Goal: Navigation & Orientation: Find specific page/section

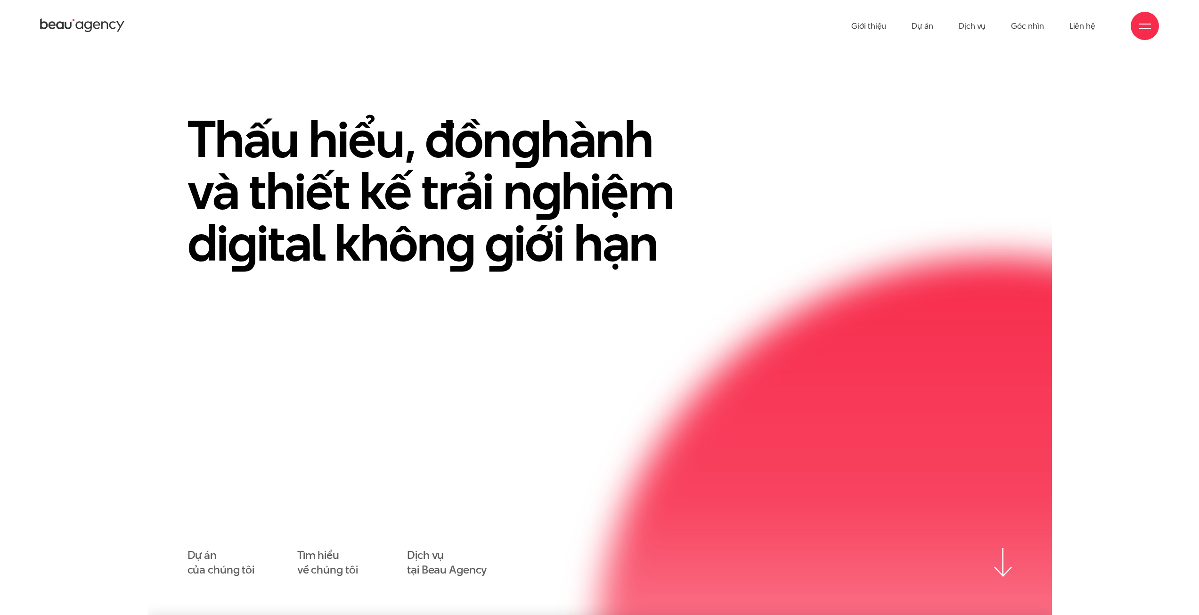
click at [1141, 26] on div at bounding box center [1145, 26] width 12 height 12
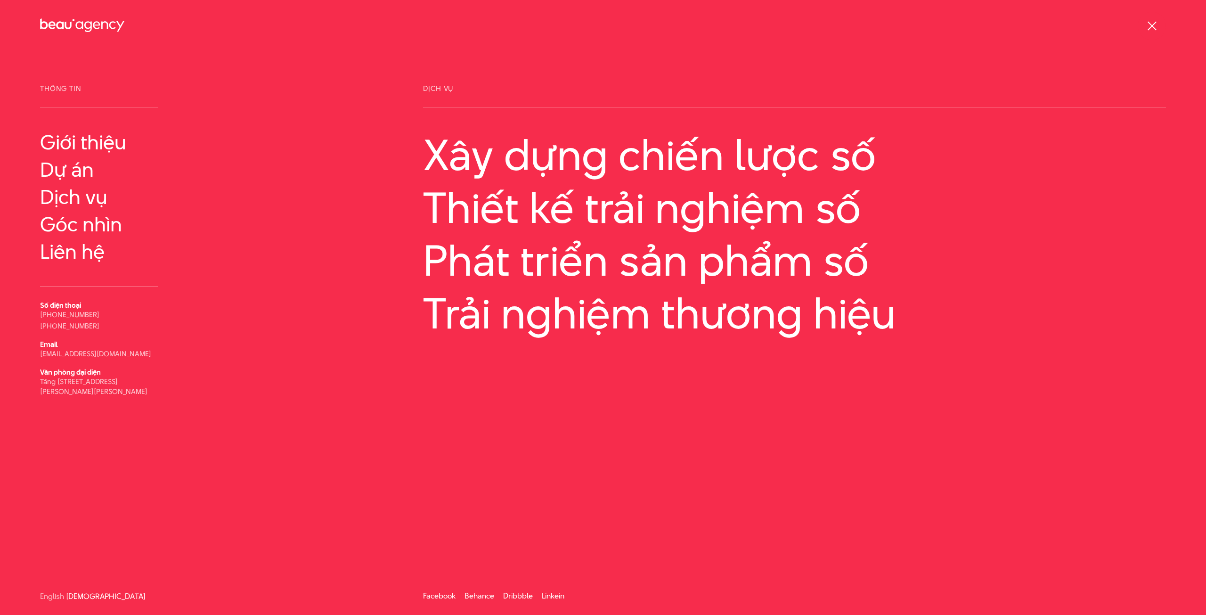
click at [1141, 26] on div at bounding box center [1152, 26] width 28 height 28
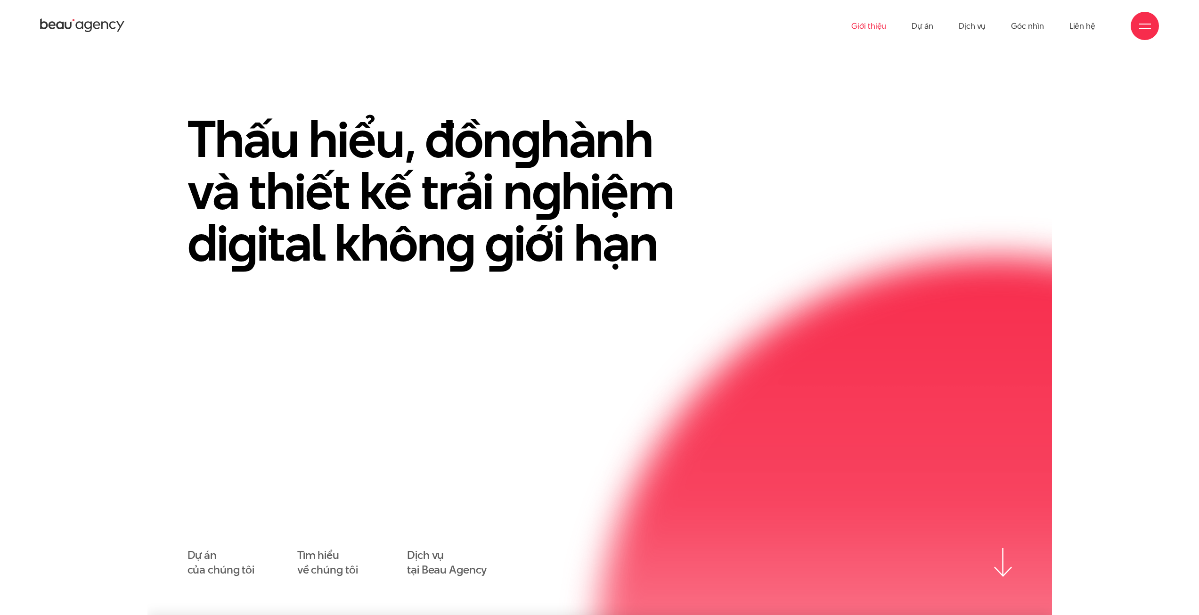
click at [877, 28] on link "Giới thiệu" at bounding box center [868, 26] width 35 height 52
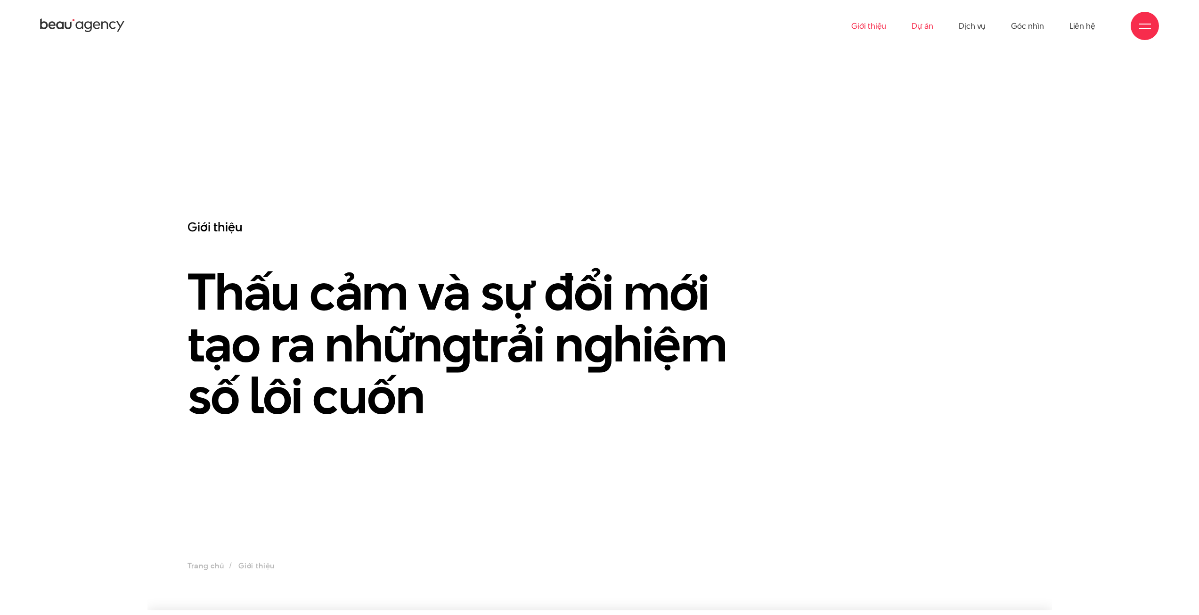
click at [920, 28] on link "Dự án" at bounding box center [923, 26] width 22 height 52
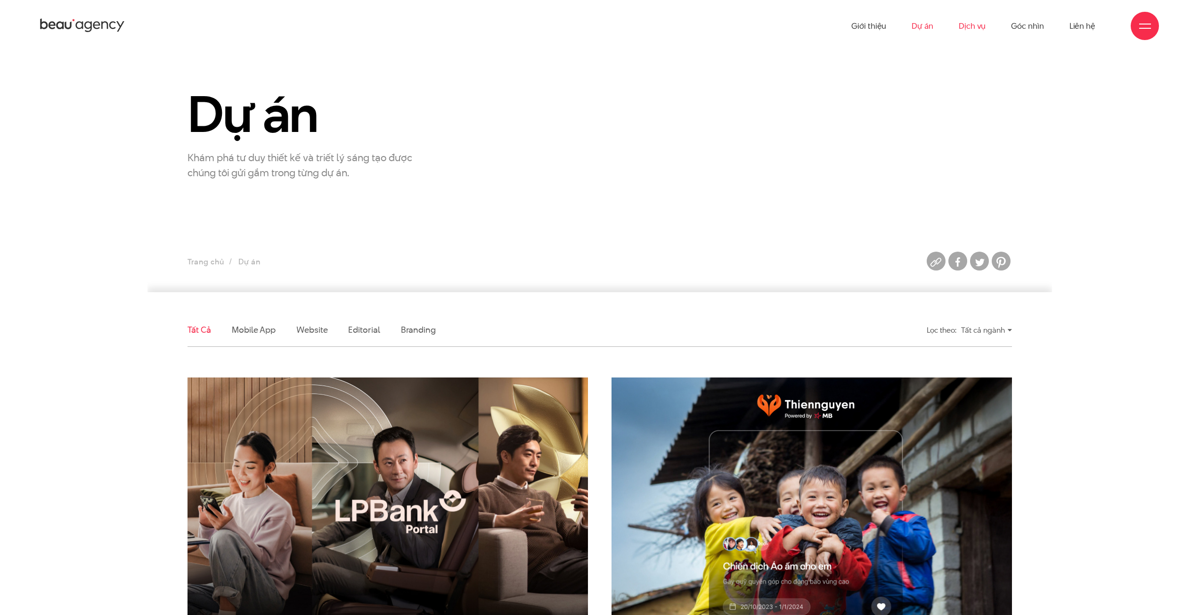
click at [970, 30] on link "Dịch vụ" at bounding box center [972, 26] width 27 height 52
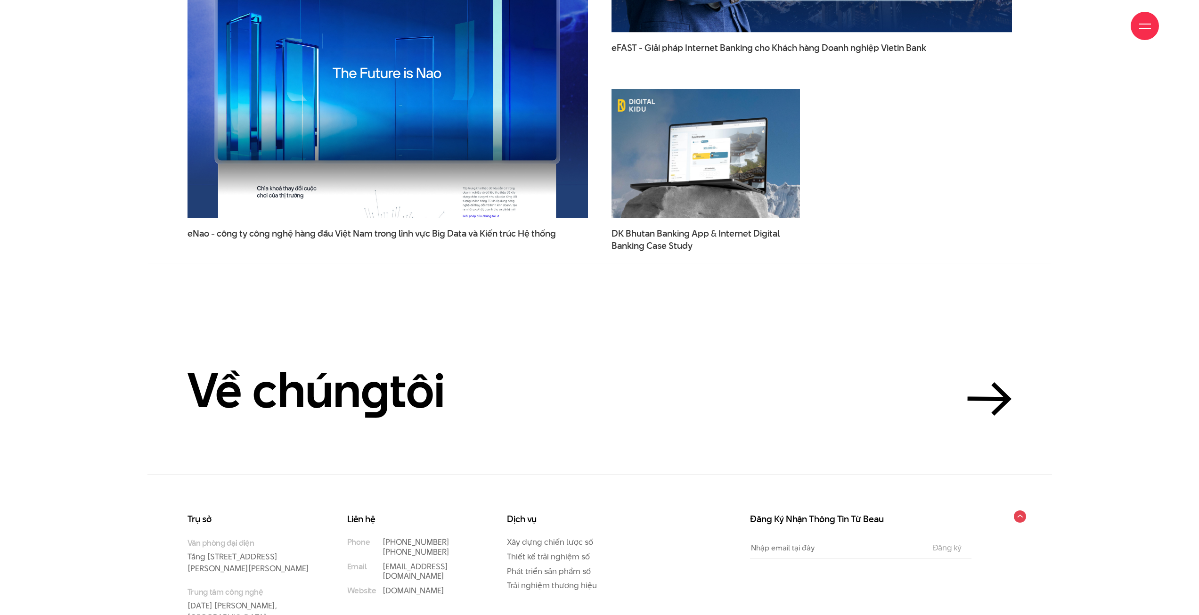
scroll to position [3300, 0]
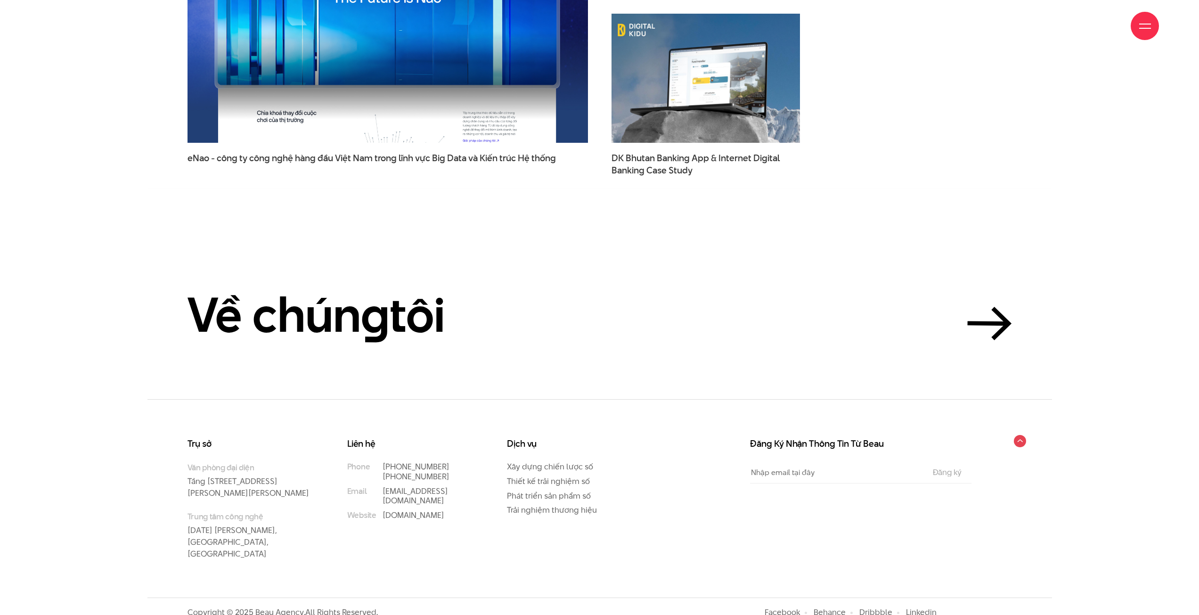
click at [1024, 325] on div "Về chún g tôi" at bounding box center [599, 314] width 904 height 51
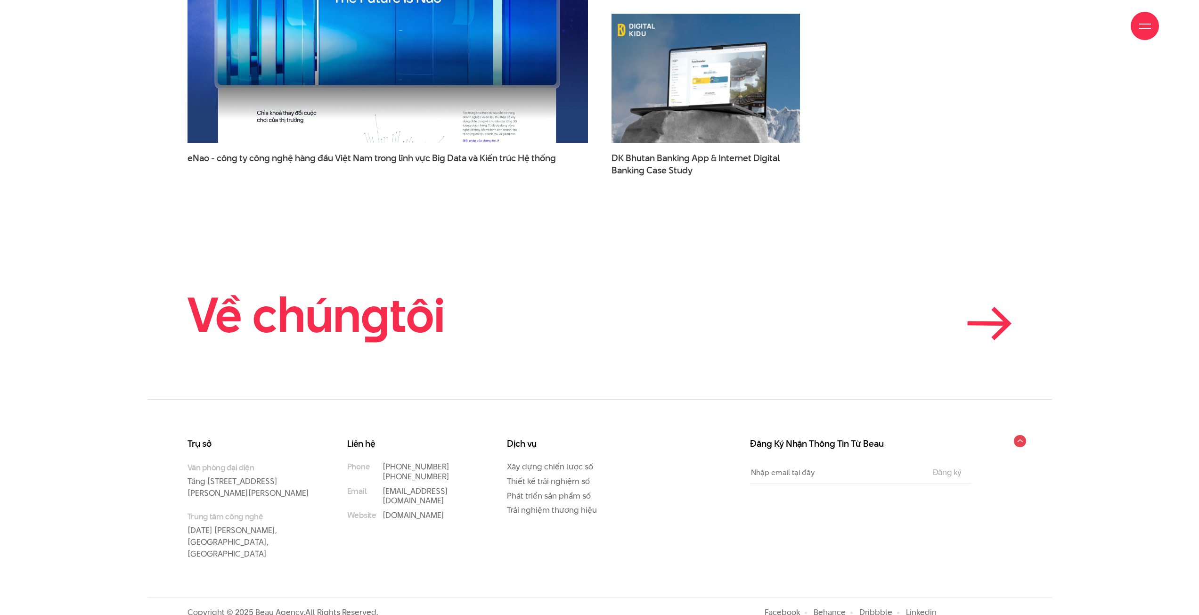
click at [987, 324] on icon at bounding box center [987, 323] width 37 height 0
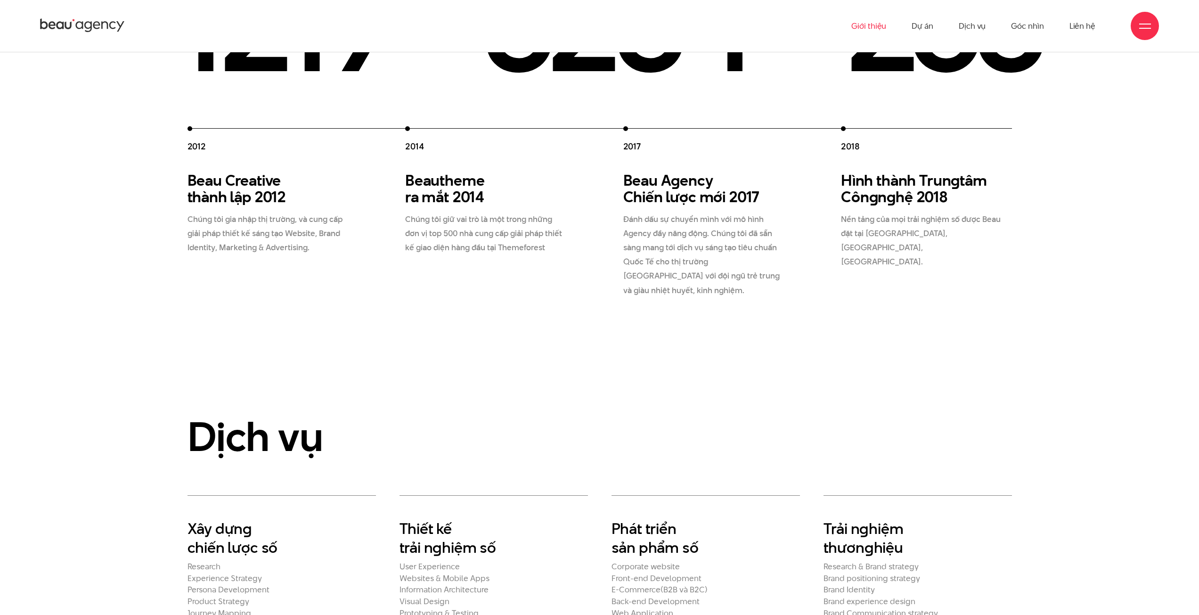
scroll to position [1727, 0]
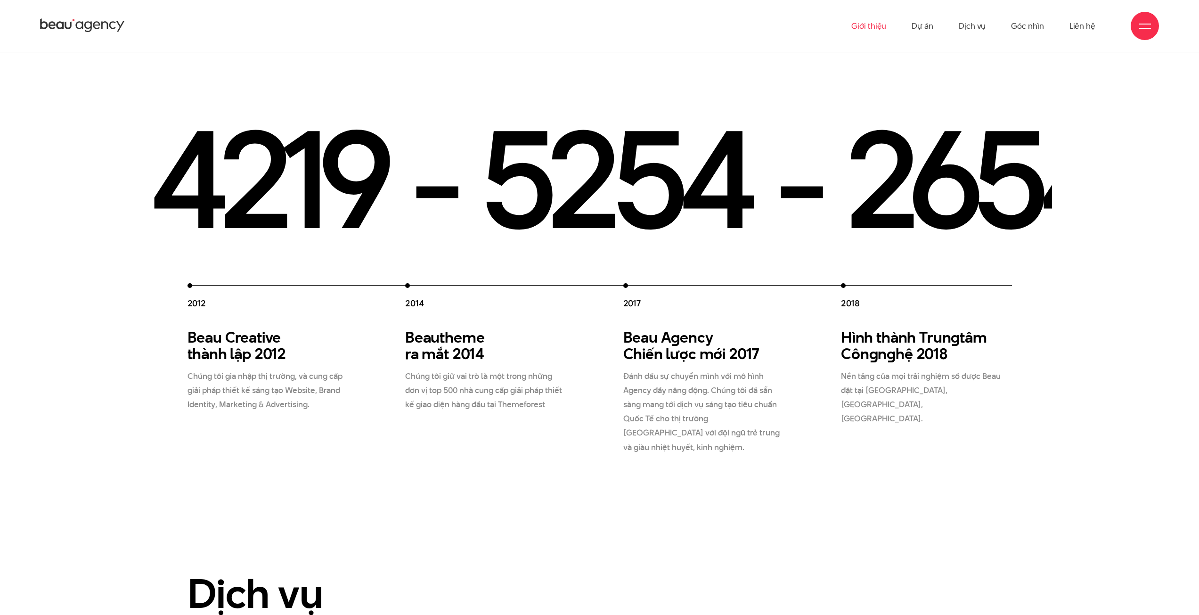
drag, startPoint x: 824, startPoint y: 165, endPoint x: 595, endPoint y: 160, distance: 230.0
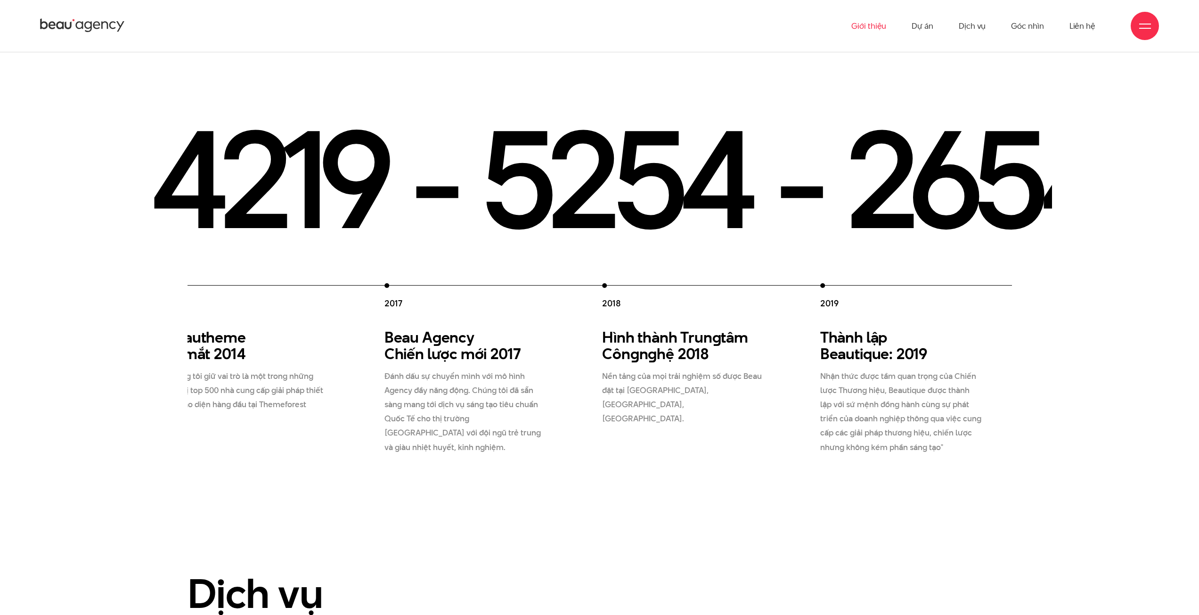
drag, startPoint x: 652, startPoint y: 324, endPoint x: 462, endPoint y: 288, distance: 192.8
click at [466, 288] on div "2012 Beau Creative thành lập 2012 Chúng tôi gia nhập thị trường, và cung cấp gi…" at bounding box center [494, 368] width 1090 height 171
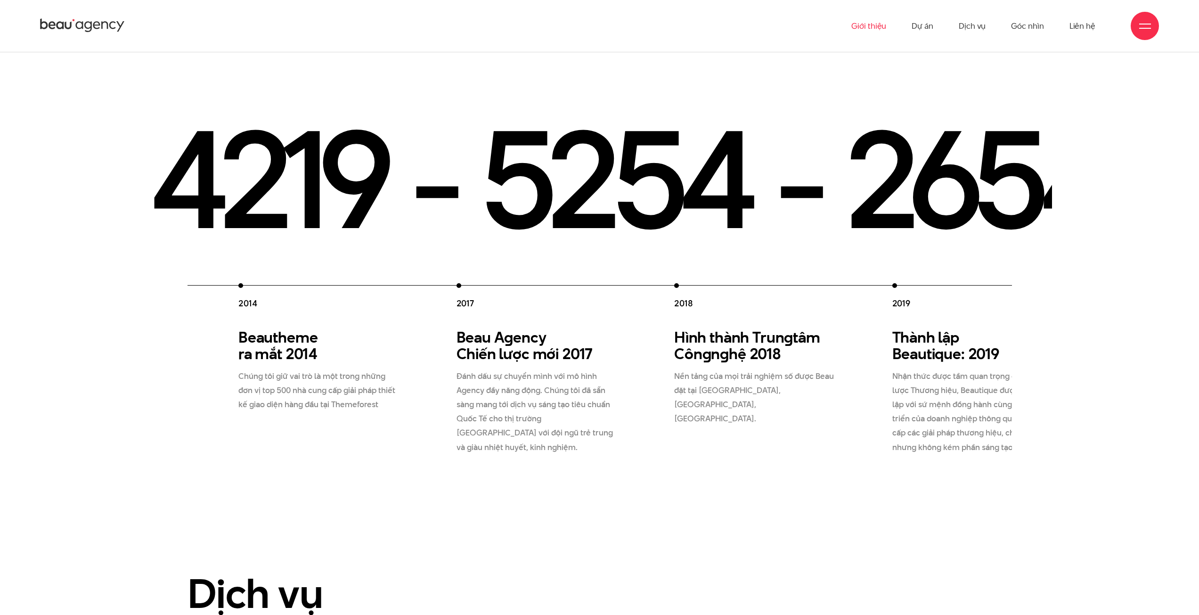
drag, startPoint x: 448, startPoint y: 285, endPoint x: 835, endPoint y: 311, distance: 388.1
click at [627, 309] on div "2017 Beau A g ency Chiến lược mới 2017 Đánh dấu sự chuyển mình với mô hình Agen…" at bounding box center [541, 368] width 171 height 171
drag, startPoint x: 896, startPoint y: 315, endPoint x: 546, endPoint y: 293, distance: 350.2
click at [677, 329] on h3 "Hình thành Trun g tâm Côn g n g hệ 2018" at bounding box center [758, 345] width 162 height 33
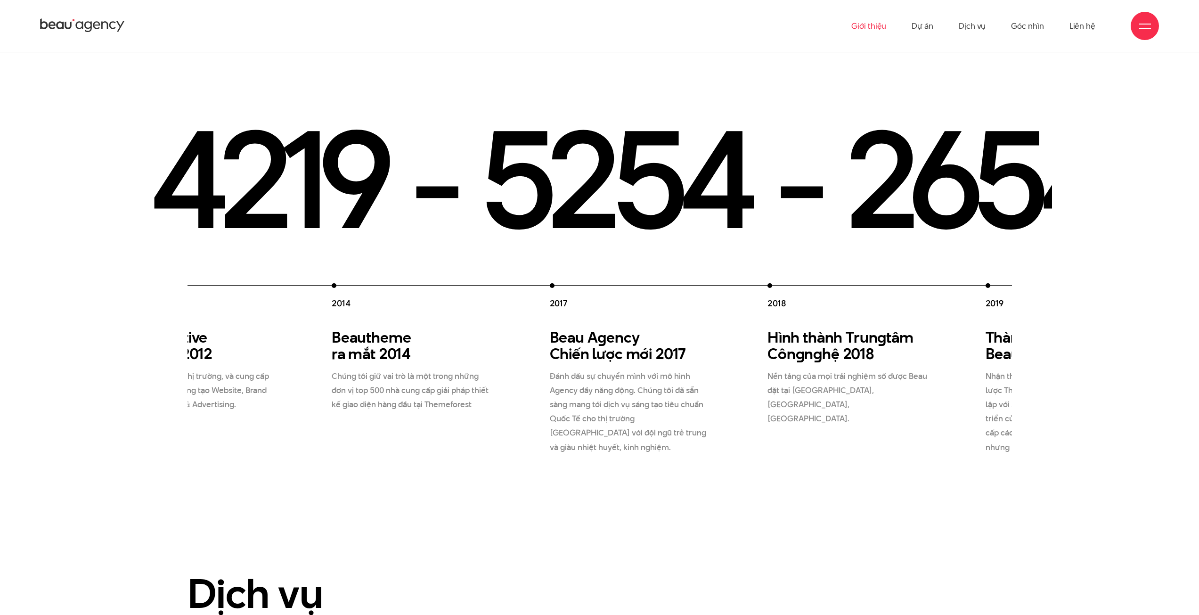
drag, startPoint x: 430, startPoint y: 307, endPoint x: 658, endPoint y: 322, distance: 228.5
click at [657, 329] on h3 "Beau A g ency Chiến lược mới 2017" at bounding box center [631, 345] width 162 height 33
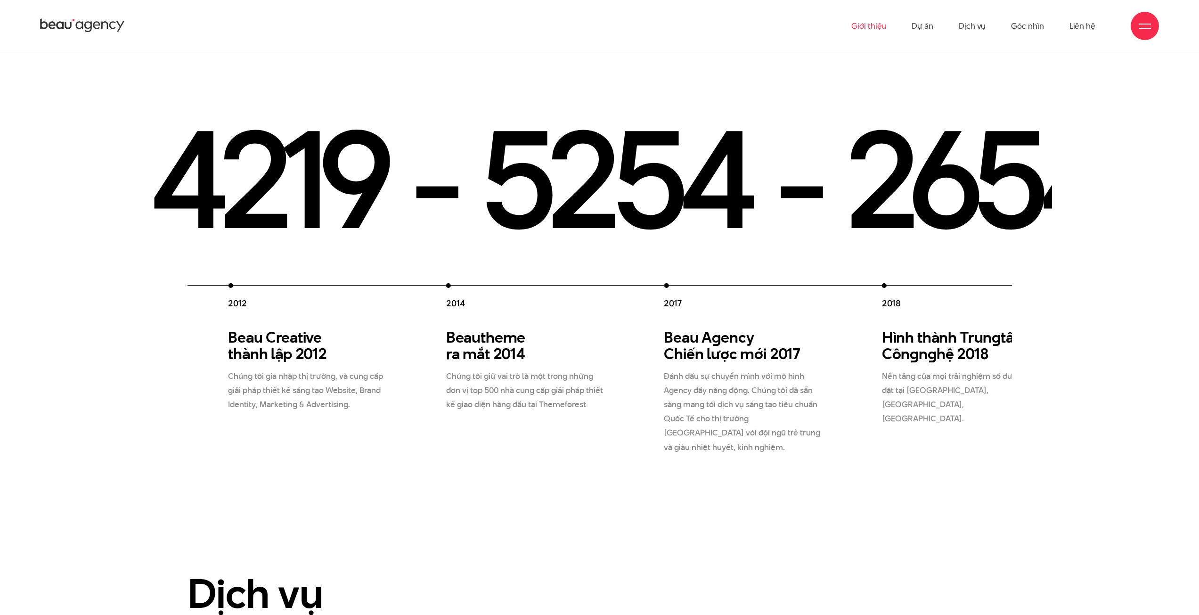
drag, startPoint x: 403, startPoint y: 327, endPoint x: 857, endPoint y: 352, distance: 454.3
click at [839, 352] on div "2012 Beau Creative thành lập 2012 Chúng tôi gia nhập thị trường, và cung cấp gi…" at bounding box center [773, 368] width 1090 height 171
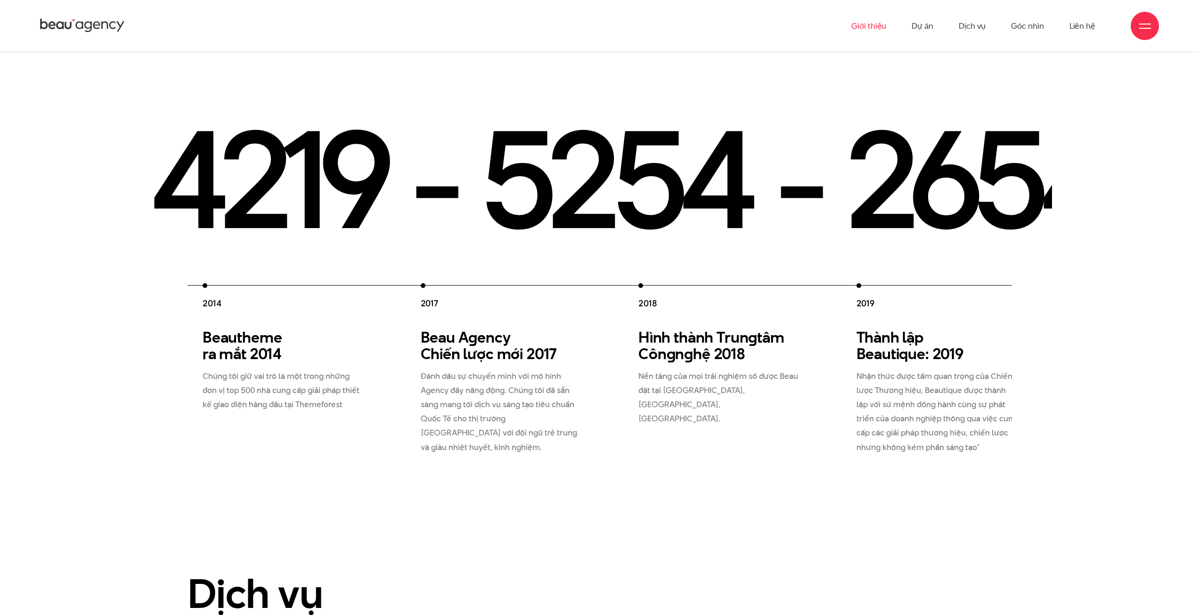
drag, startPoint x: 869, startPoint y: 352, endPoint x: 529, endPoint y: 334, distance: 341.1
click at [539, 335] on div "2012 Beau Creative thành lập 2012 Chúng tôi gia nhập thị trường, và cung cấp gi…" at bounding box center [530, 368] width 1090 height 171
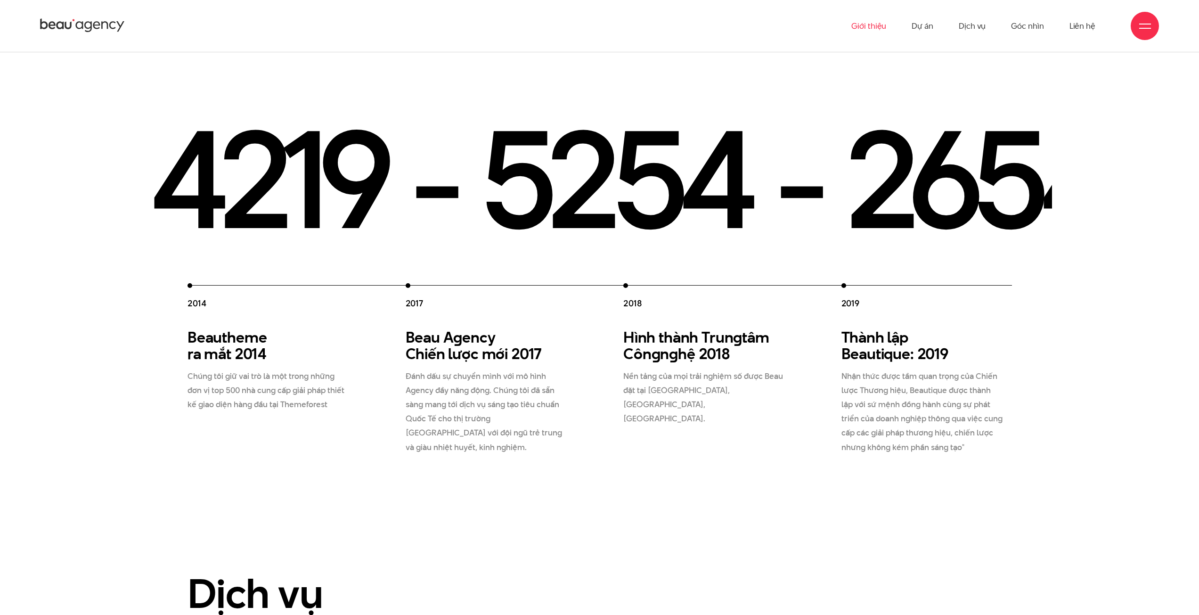
drag, startPoint x: 645, startPoint y: 327, endPoint x: 982, endPoint y: 353, distance: 337.8
click at [937, 349] on div "2012 Beau Creative thành lập 2012 Chúng tôi gia nhập thị trường, và cung cấp gi…" at bounding box center [515, 368] width 1090 height 171
drag, startPoint x: 712, startPoint y: 328, endPoint x: 944, endPoint y: 346, distance: 232.5
click at [939, 345] on div "2012 Beau Creative thành lập 2012 Chúng tôi gia nhập thị trường, và cung cấp gi…" at bounding box center [515, 368] width 1090 height 171
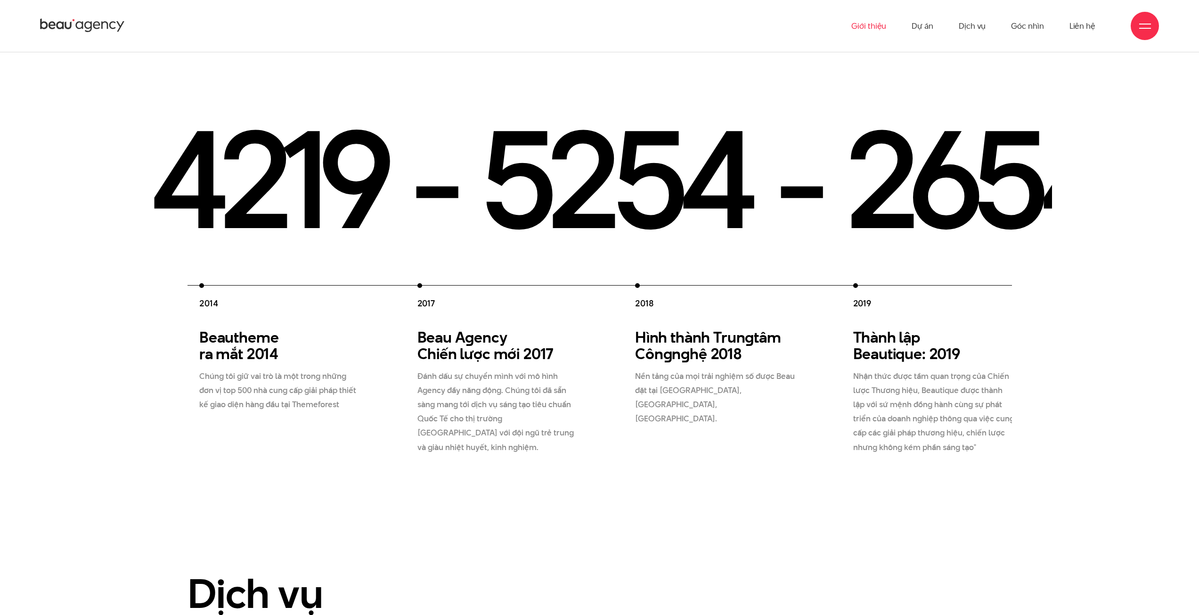
drag, startPoint x: 847, startPoint y: 354, endPoint x: 1052, endPoint y: 362, distance: 204.6
click at [1050, 362] on div "2012 Beau Creative thành lập 2012 Chúng tôi gia nhập thị trường, và cung cấp gi…" at bounding box center [599, 285] width 904 height 338
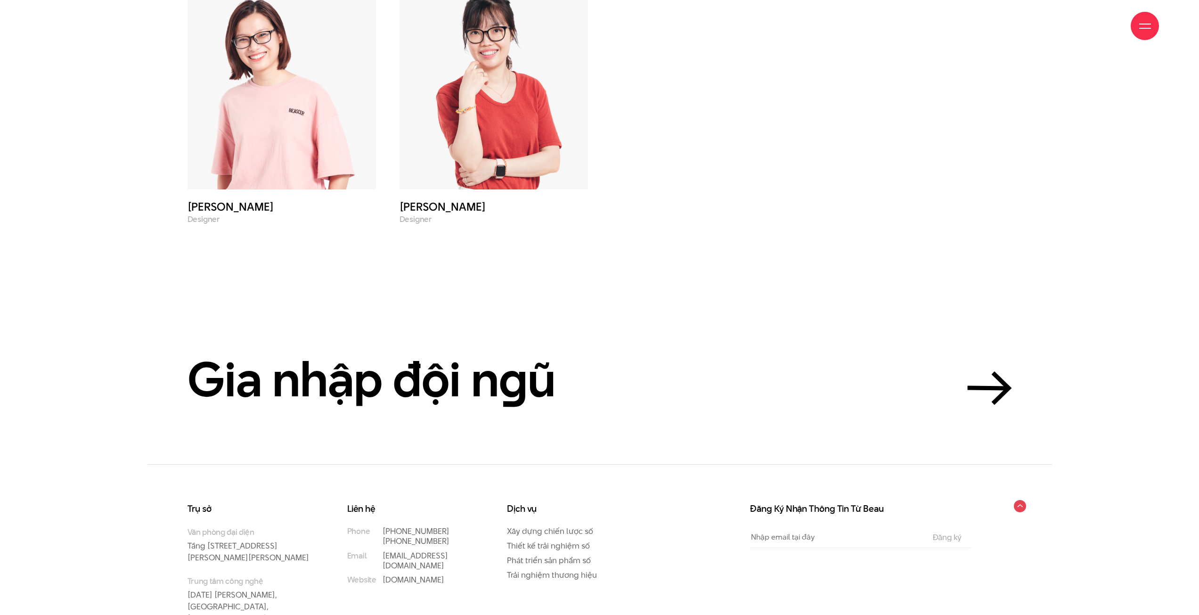
scroll to position [4319, 0]
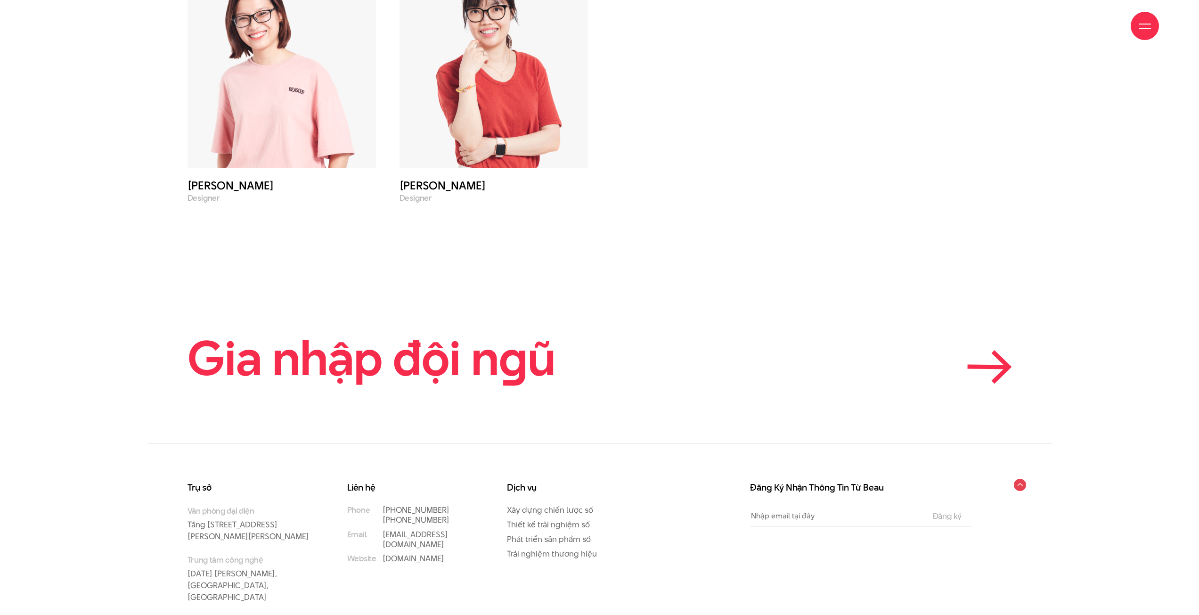
click at [896, 332] on link "Gia nhập đội n g ũ" at bounding box center [599, 357] width 824 height 51
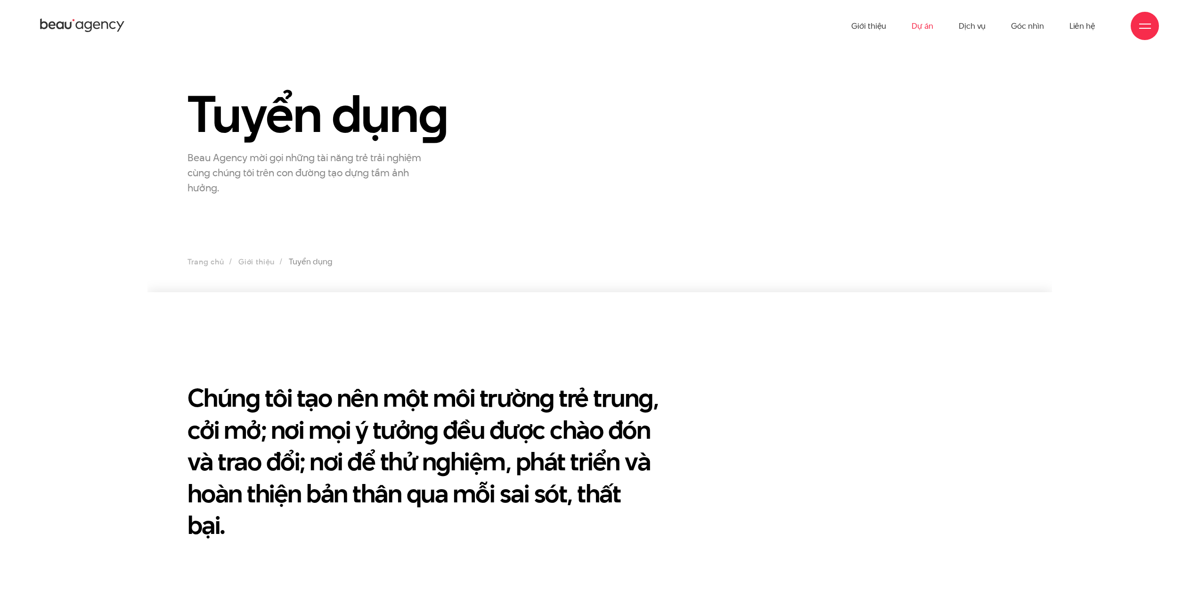
click at [928, 28] on link "Dự án" at bounding box center [923, 26] width 22 height 52
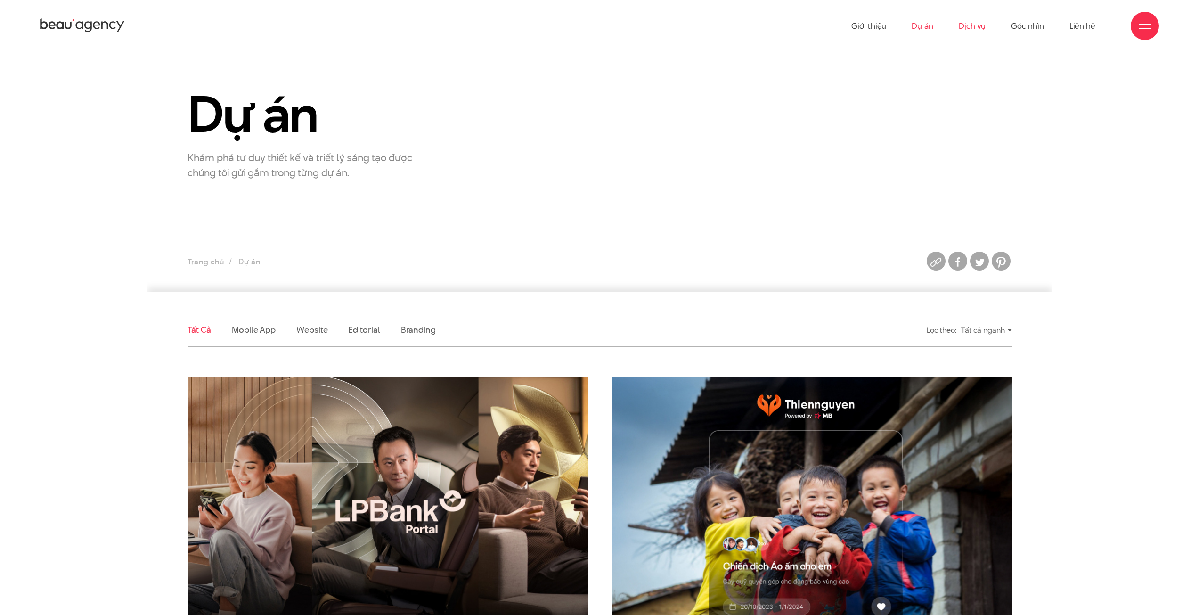
click at [975, 26] on link "Dịch vụ" at bounding box center [972, 26] width 27 height 52
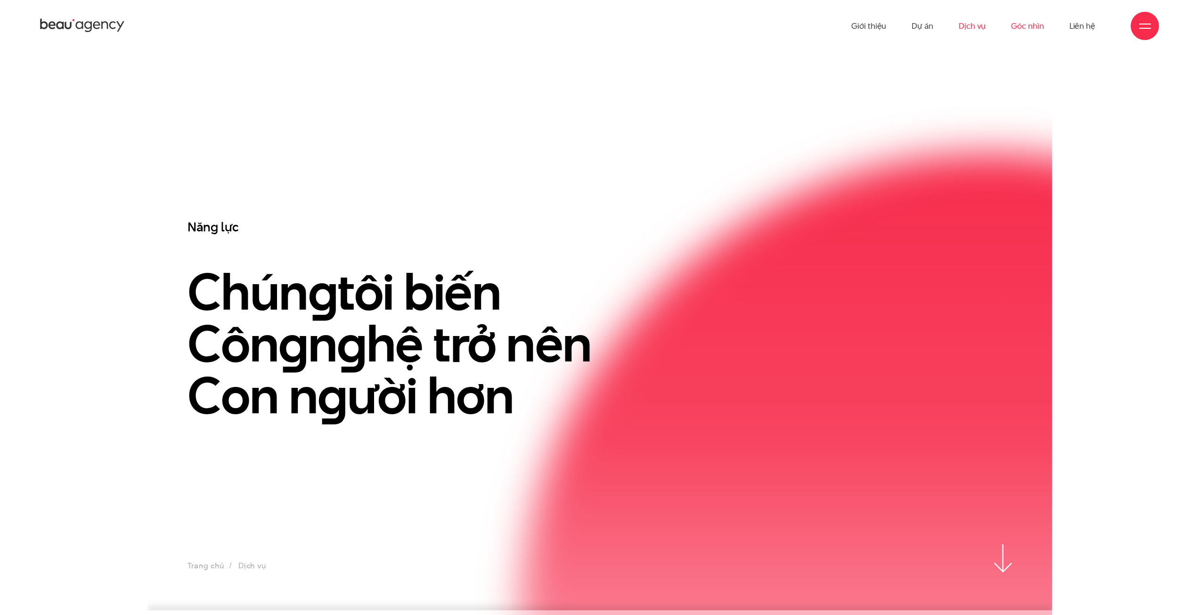
click at [1031, 30] on link "Góc nhìn" at bounding box center [1027, 26] width 33 height 52
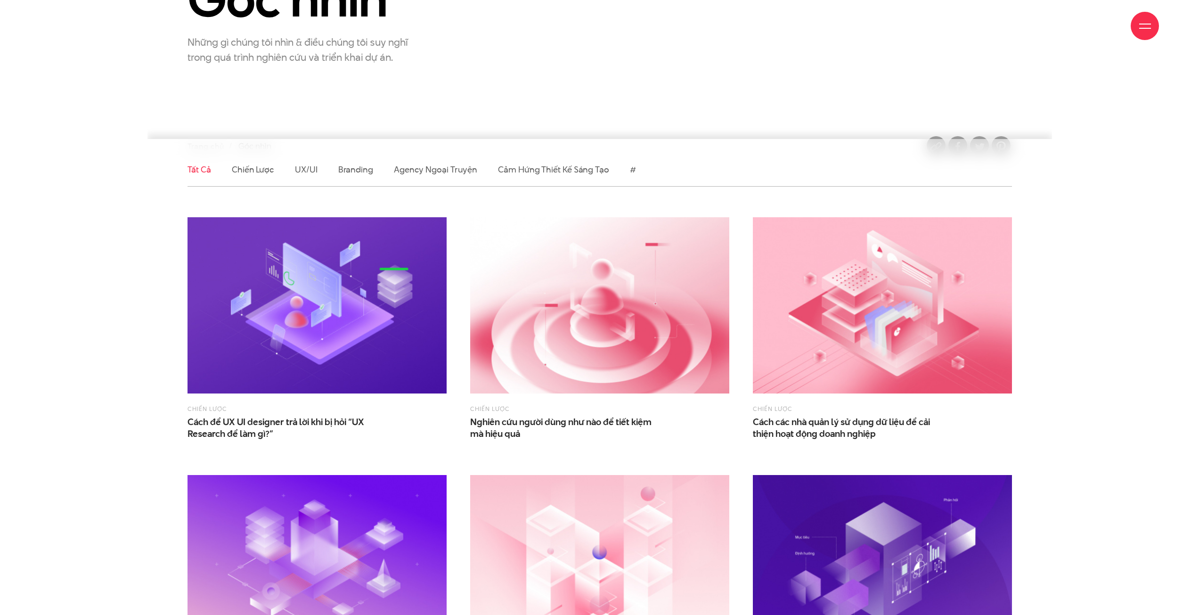
scroll to position [157, 0]
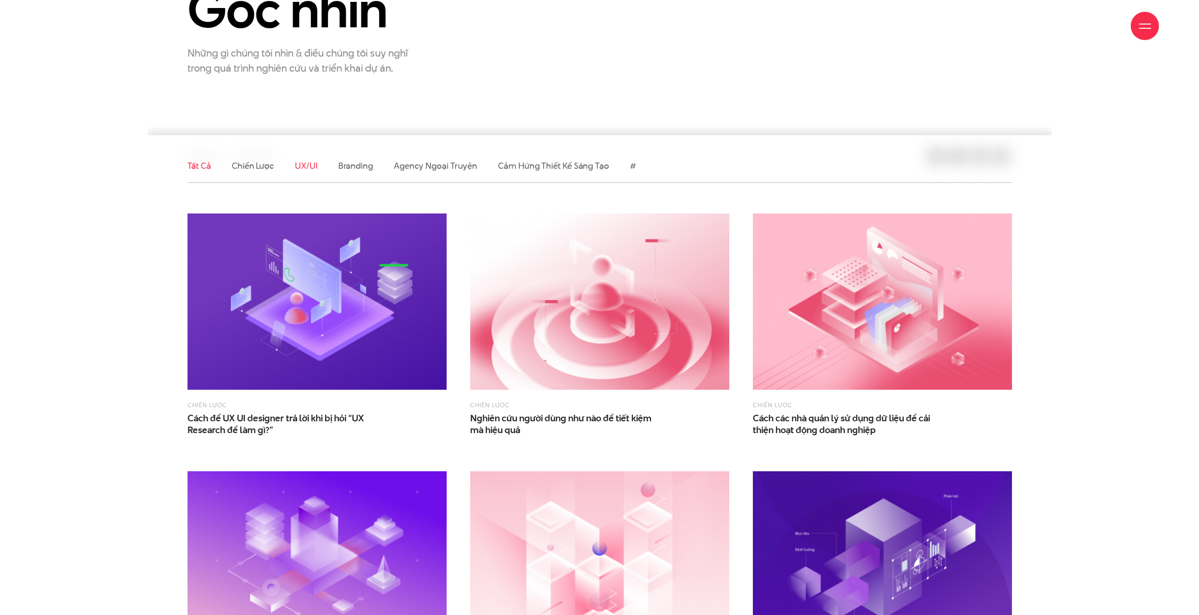
click at [309, 161] on link "UX/UI" at bounding box center [306, 166] width 23 height 12
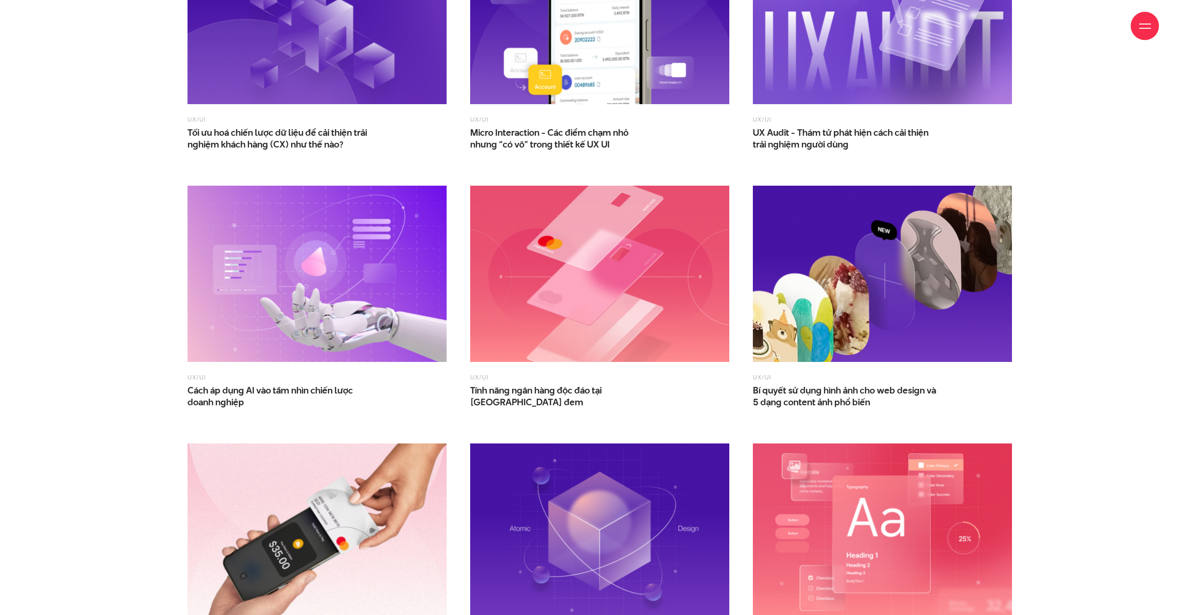
scroll to position [628, 0]
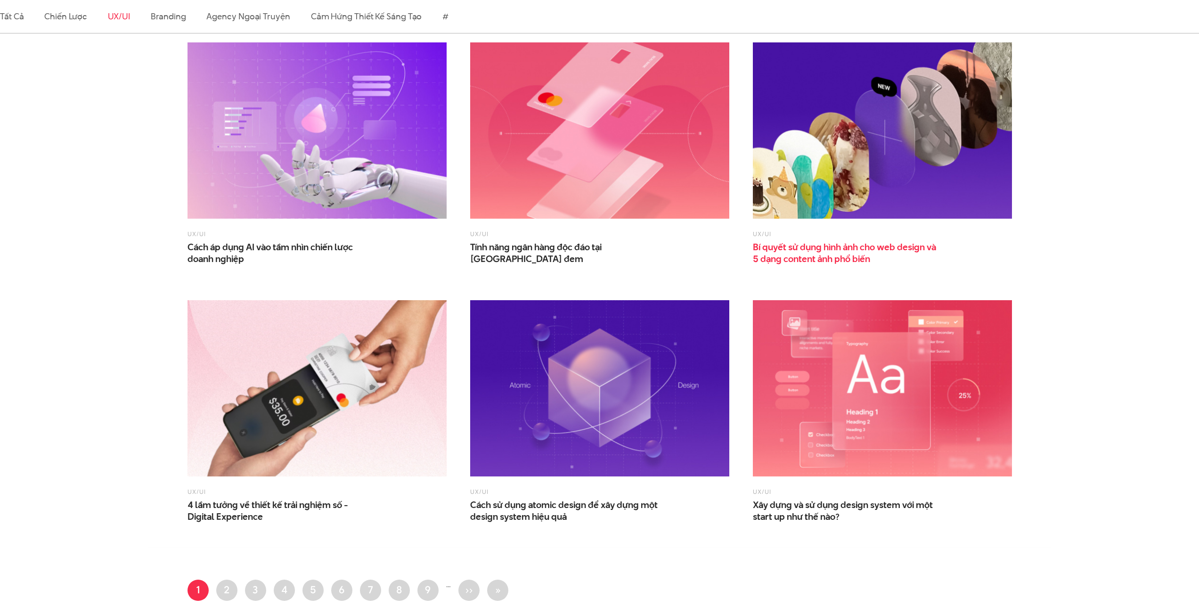
click at [838, 259] on span "5 dạng content ảnh phổ biến" at bounding box center [811, 259] width 117 height 12
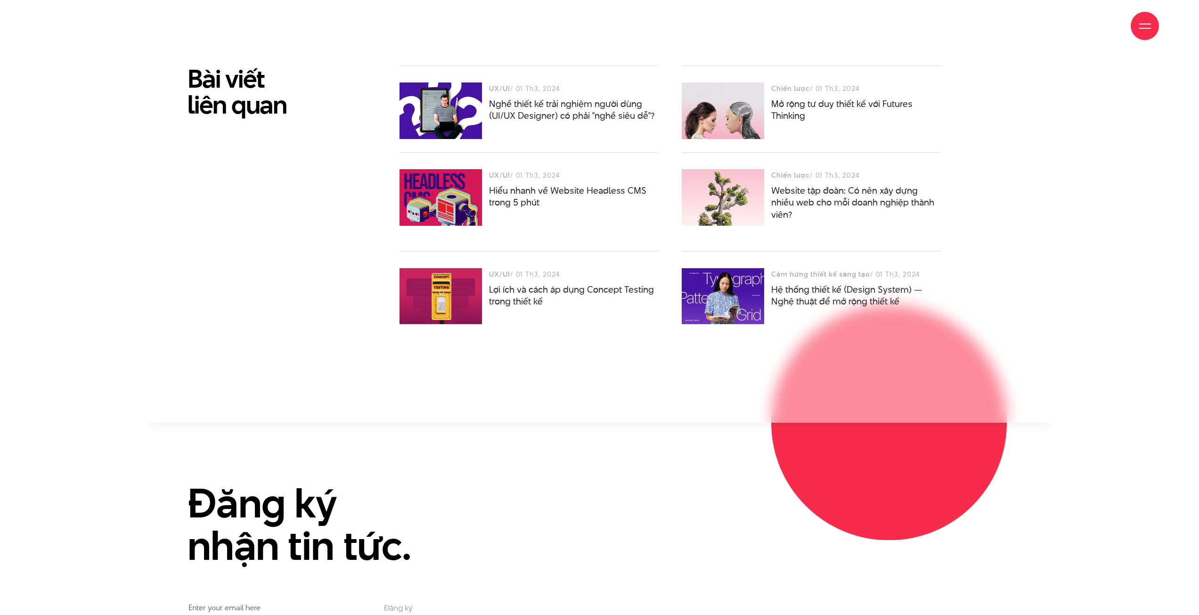
scroll to position [4698, 0]
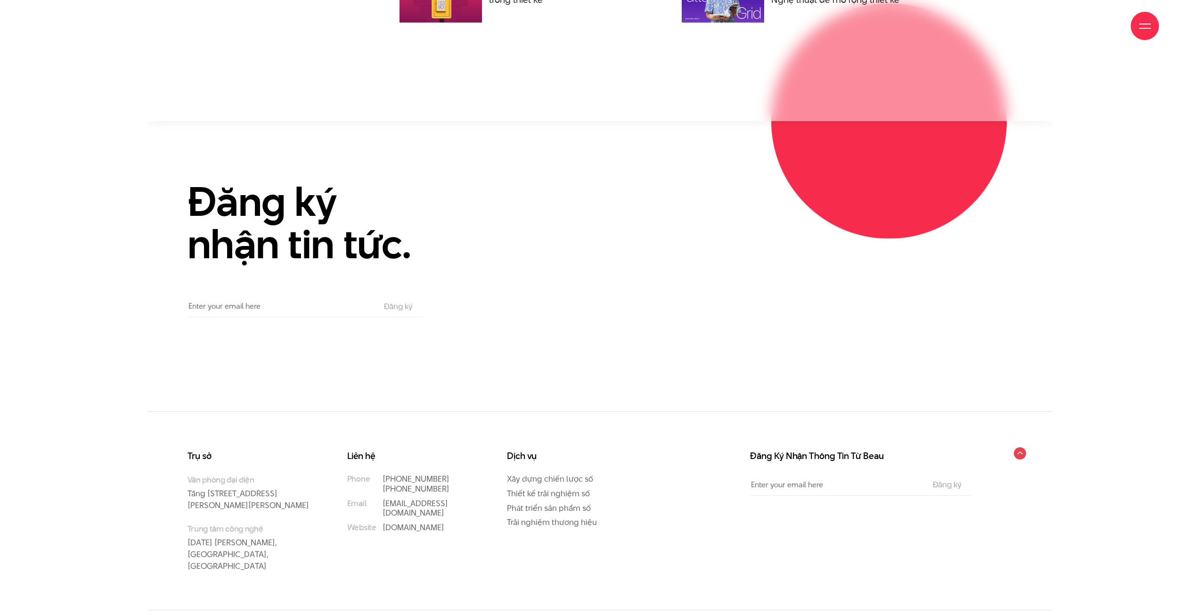
drag, startPoint x: 534, startPoint y: 504, endPoint x: 458, endPoint y: 407, distance: 123.2
click at [458, 411] on div "Trụ sở Văn phòng đại diện Tầng 5, 33 Giang Văn Minh, Kim Mã, Ba Đình, Hà Nội Tr…" at bounding box center [599, 510] width 904 height 198
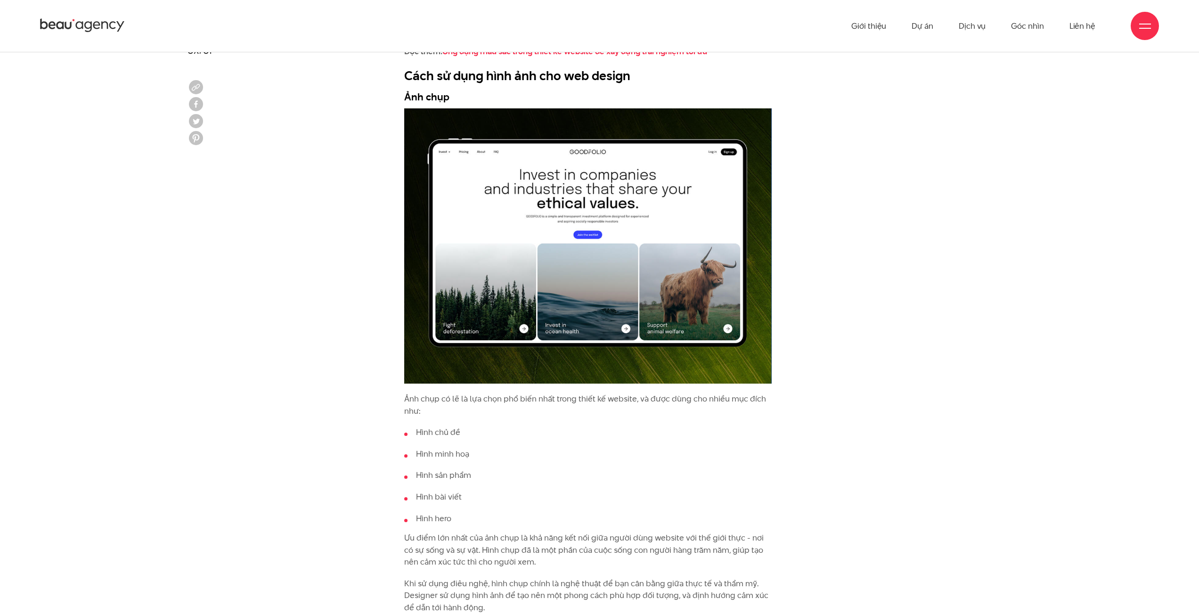
scroll to position [1400, 0]
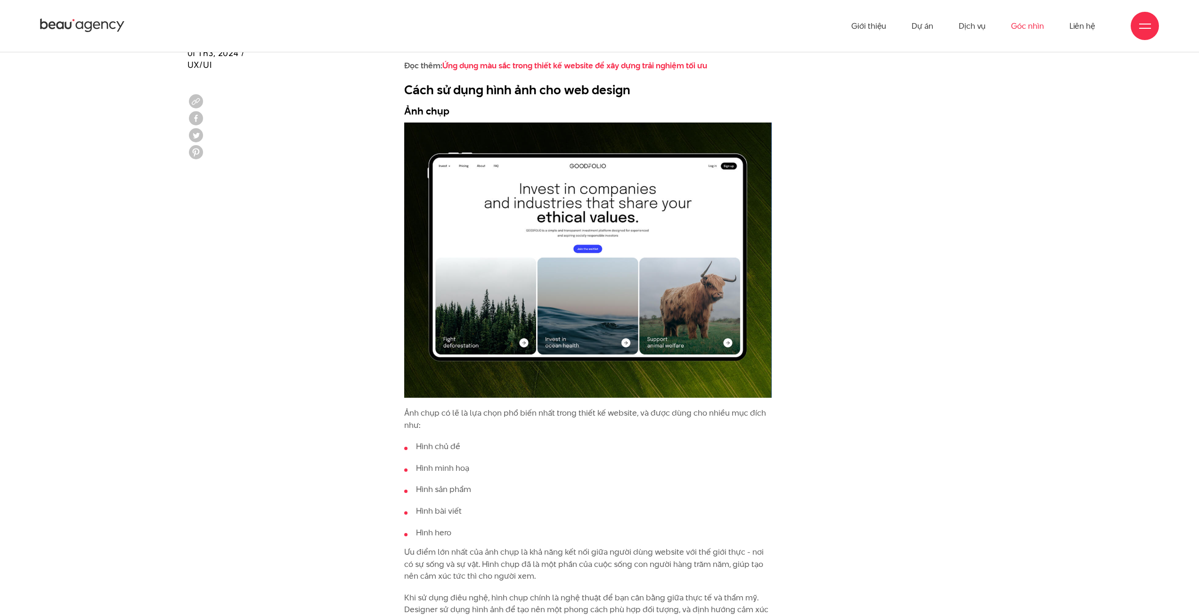
click at [1036, 24] on link "Góc nhìn" at bounding box center [1027, 26] width 33 height 52
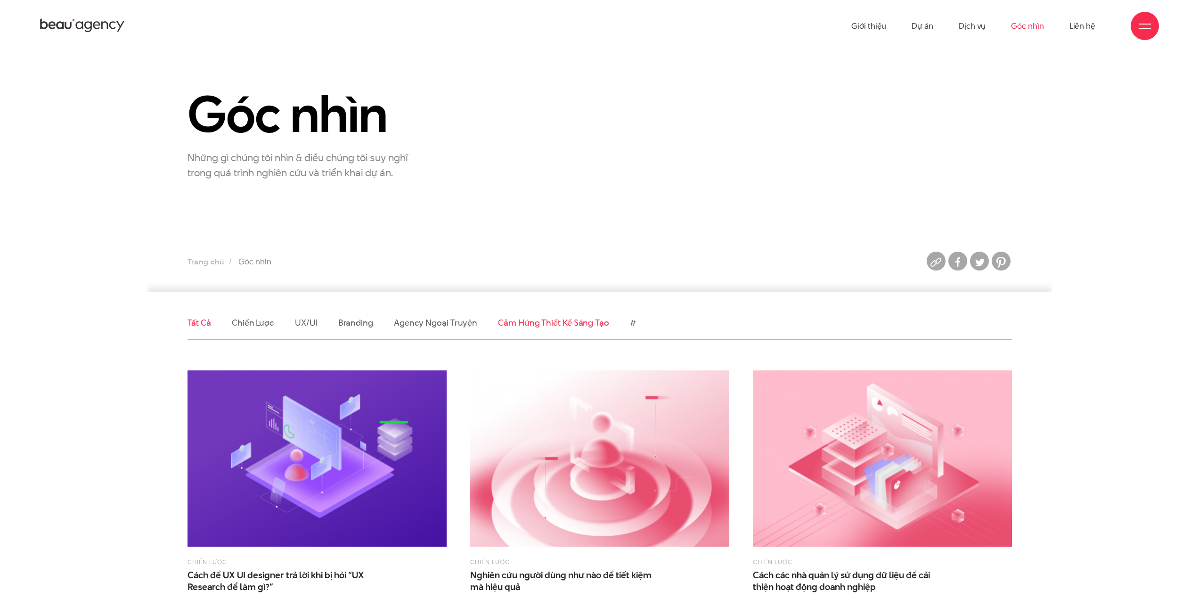
click at [554, 322] on link "Cảm hứng thiết kế sáng tạo" at bounding box center [553, 323] width 111 height 12
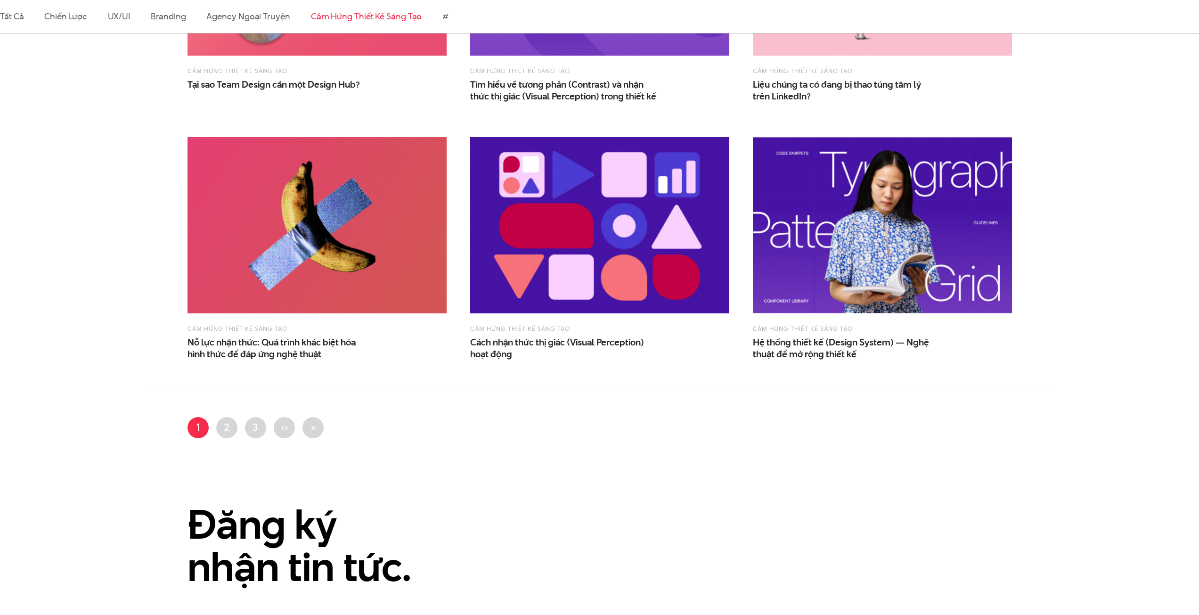
scroll to position [942, 0]
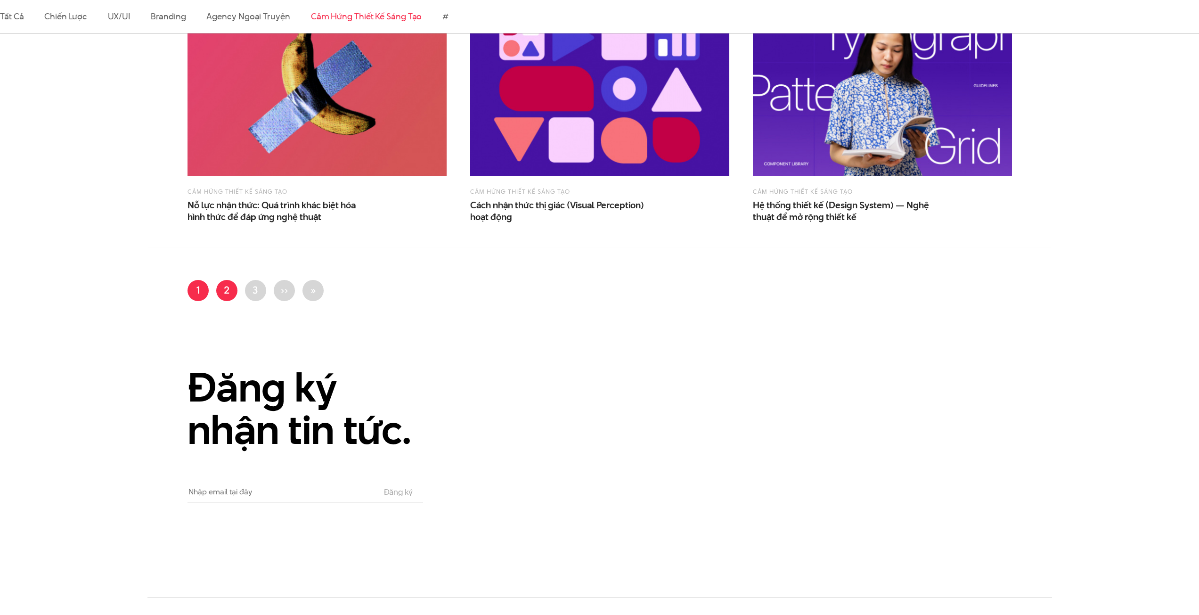
click at [230, 280] on link "Trang 2" at bounding box center [226, 290] width 21 height 21
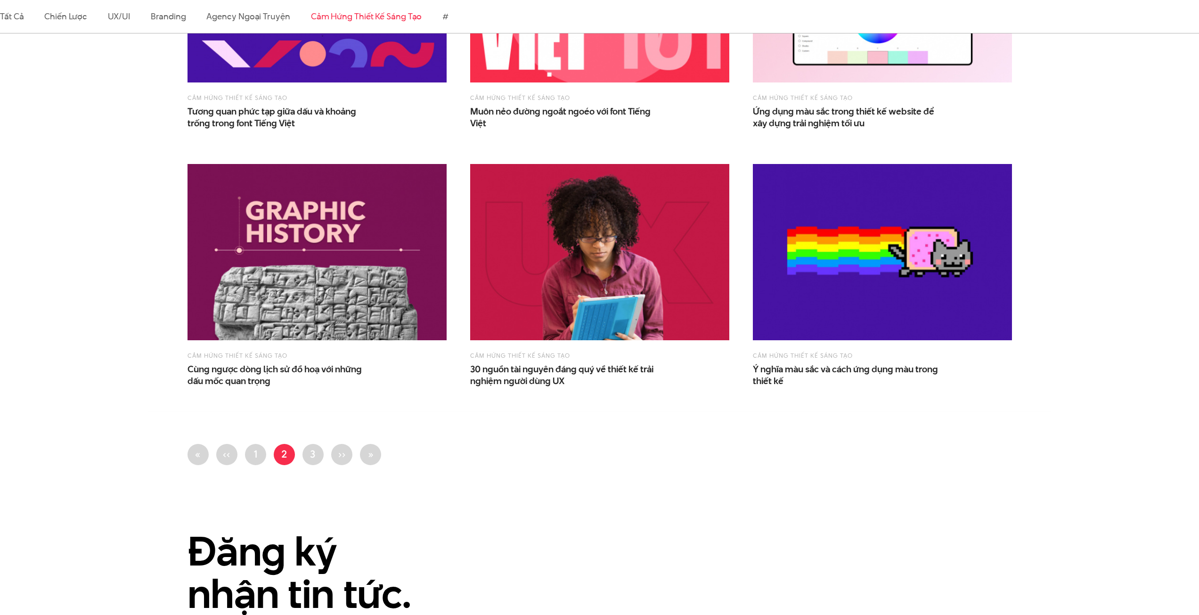
scroll to position [785, 0]
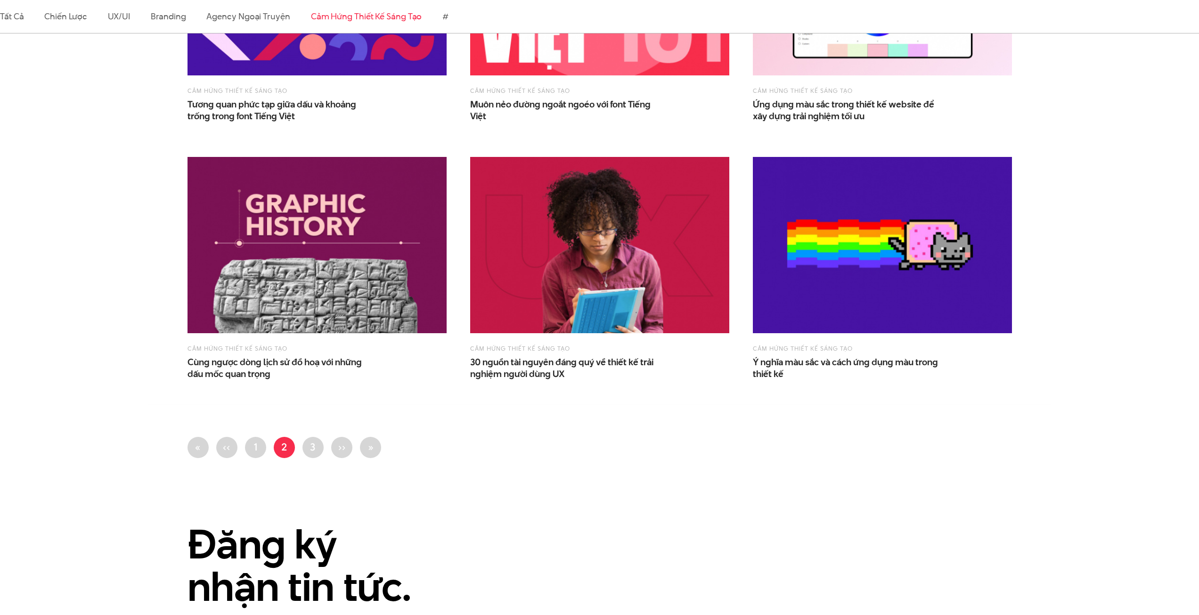
click at [853, 318] on img at bounding box center [882, 245] width 259 height 176
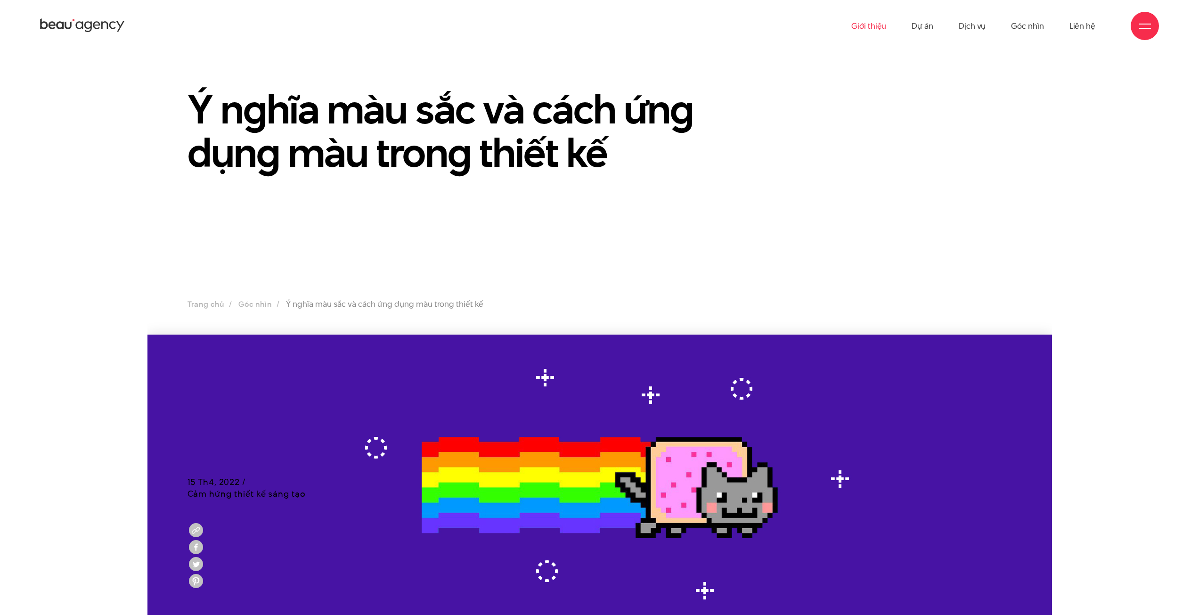
click at [877, 26] on link "Giới thiệu" at bounding box center [868, 26] width 35 height 52
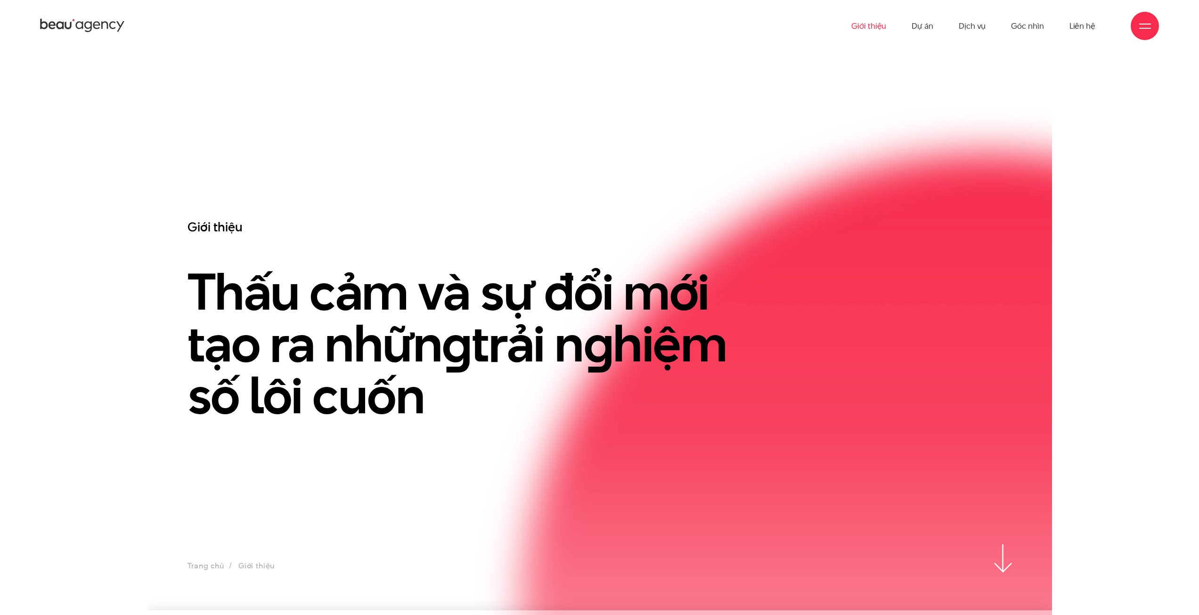
click at [1143, 31] on div at bounding box center [1145, 26] width 12 height 12
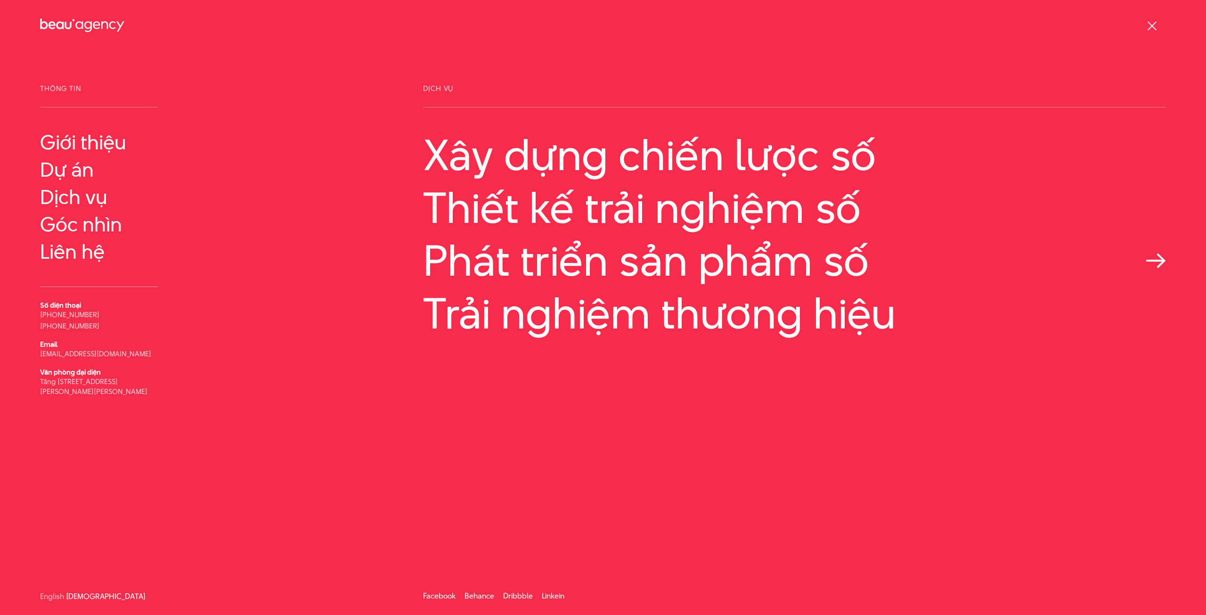
click at [1025, 251] on link "Phát triển sản phẩm số" at bounding box center [794, 260] width 743 height 48
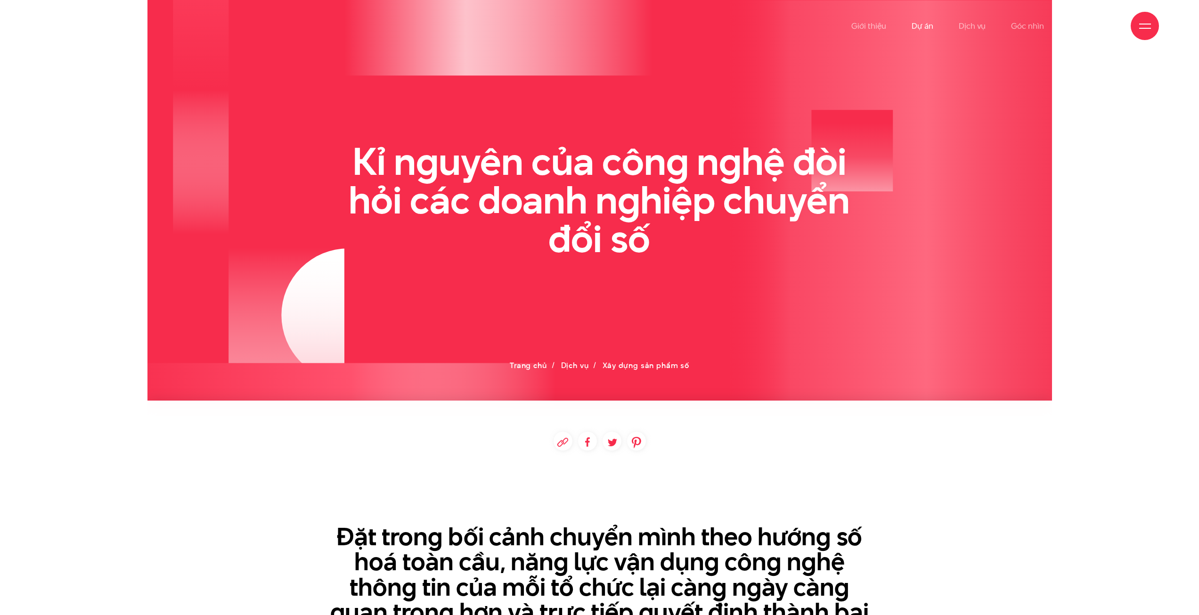
click at [917, 26] on link "Dự án" at bounding box center [923, 26] width 22 height 52
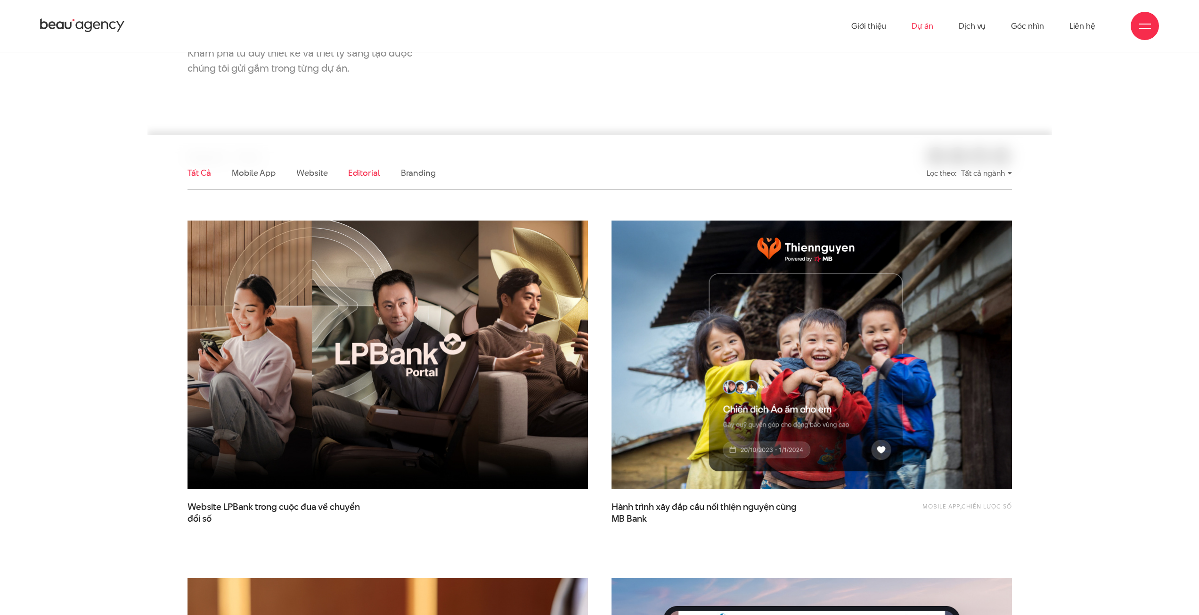
click at [361, 173] on link "Editorial" at bounding box center [364, 173] width 32 height 12
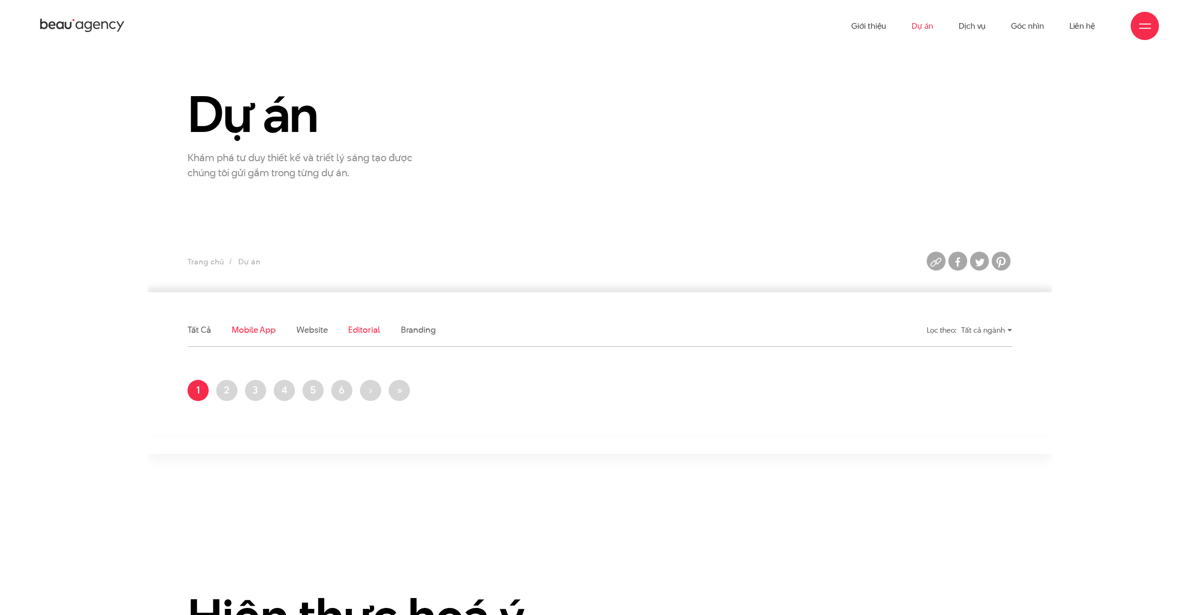
click at [251, 331] on link "Mobile app" at bounding box center [254, 330] width 44 height 12
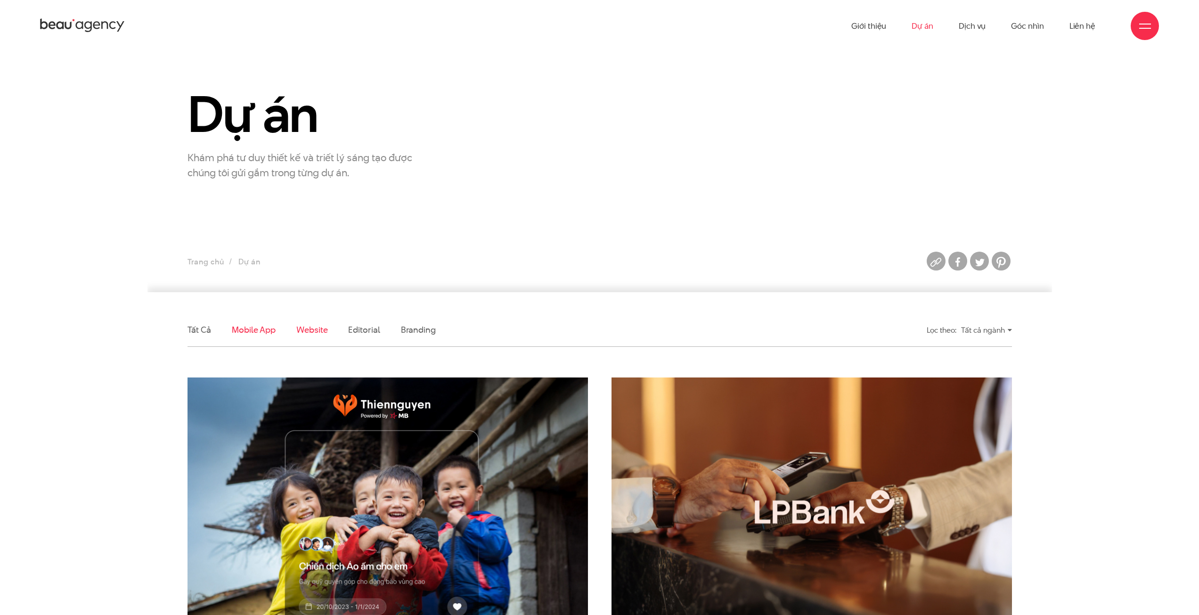
click at [314, 334] on link "Website" at bounding box center [311, 330] width 31 height 12
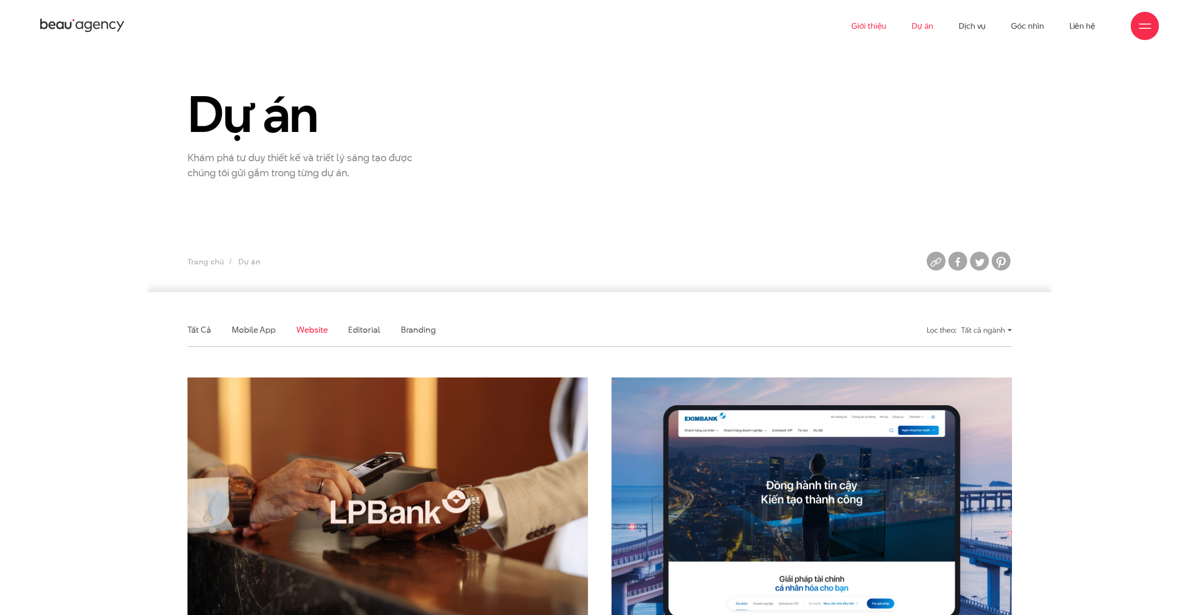
click at [858, 31] on link "Giới thiệu" at bounding box center [868, 26] width 35 height 52
